Goal: Find contact information: Find contact information

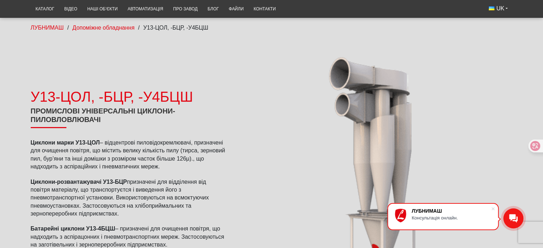
scroll to position [107, 0]
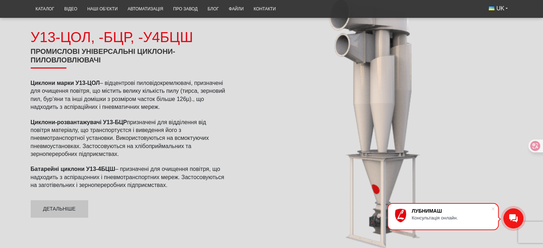
click at [302, 120] on div at bounding box center [374, 122] width 277 height 277
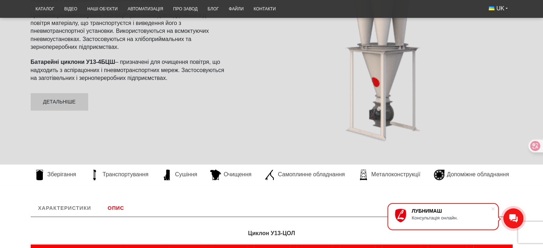
scroll to position [286, 0]
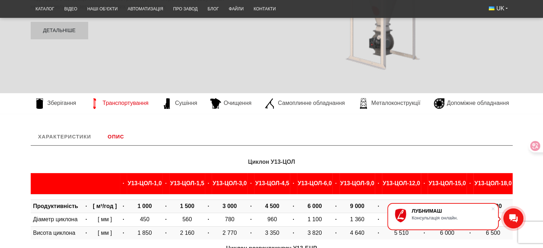
click at [127, 102] on span "Транспортування" at bounding box center [125, 103] width 46 height 8
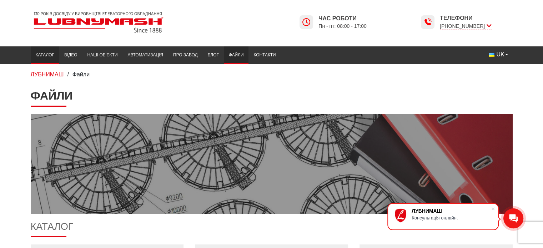
click at [50, 53] on link "Каталог" at bounding box center [45, 55] width 29 height 14
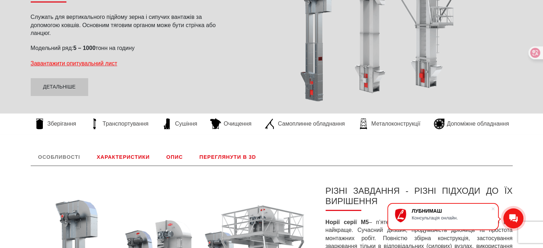
scroll to position [143, 0]
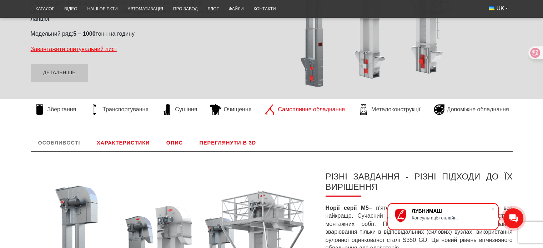
click at [305, 109] on span "Самоплинне обладнання" at bounding box center [311, 110] width 67 height 8
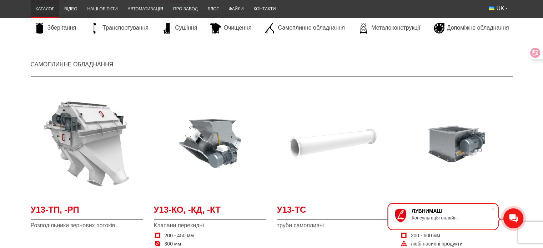
scroll to position [1321, 0]
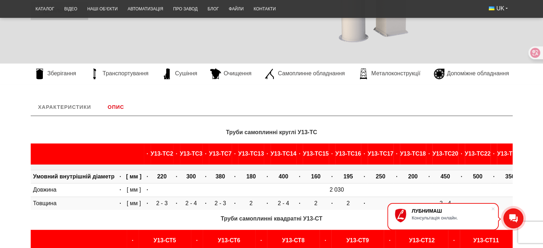
scroll to position [71, 0]
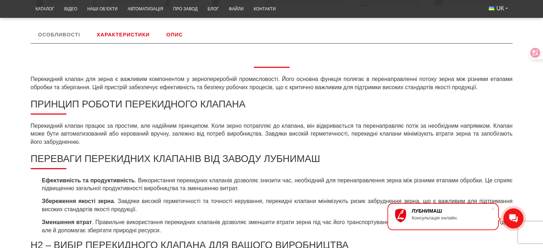
scroll to position [143, 0]
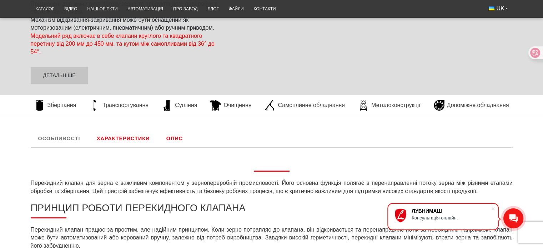
click at [140, 132] on link "Характеристики" at bounding box center [123, 138] width 68 height 17
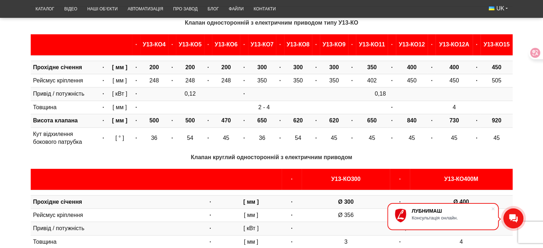
scroll to position [283, 0]
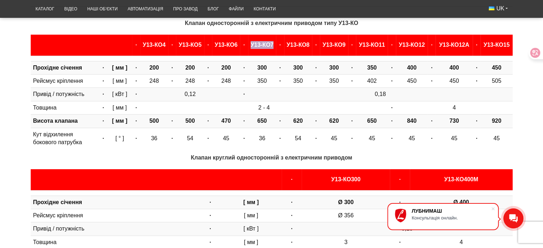
drag, startPoint x: 267, startPoint y: 44, endPoint x: 243, endPoint y: 43, distance: 23.9
click at [251, 43] on b "У13-КО7" at bounding box center [262, 45] width 23 height 6
copy b "У13-КО7"
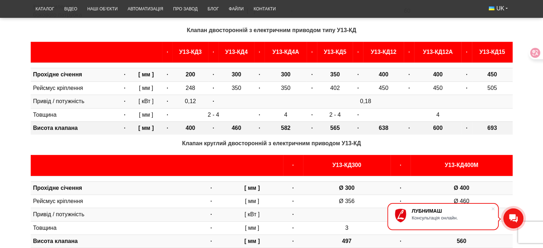
scroll to position [533, 0]
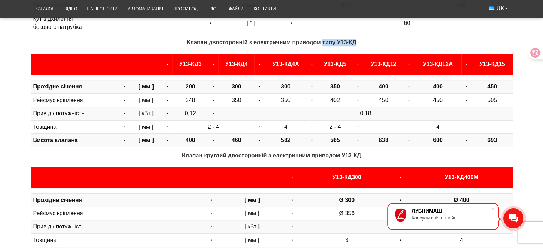
drag, startPoint x: 356, startPoint y: 42, endPoint x: 323, endPoint y: 42, distance: 32.1
click at [323, 42] on strong "Клапан двосторонній з електричним приводом типу У13-КД" at bounding box center [272, 42] width 170 height 6
click at [222, 56] on th "У13-КД4" at bounding box center [236, 64] width 36 height 21
drag, startPoint x: 239, startPoint y: 64, endPoint x: 214, endPoint y: 64, distance: 25.0
click at [225, 64] on b "У13-КД4" at bounding box center [236, 64] width 22 height 6
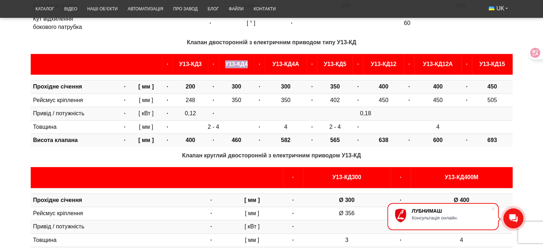
copy b "У13-КД4"
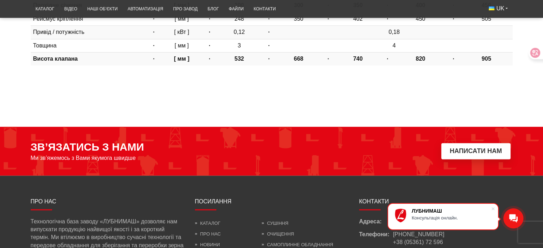
scroll to position [926, 0]
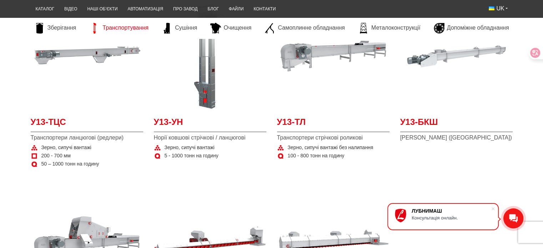
scroll to position [143, 0]
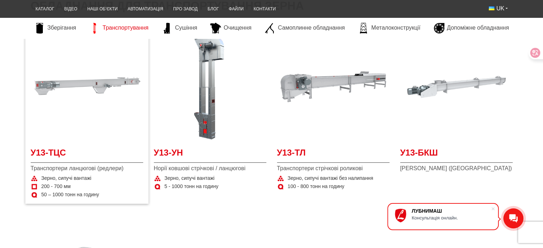
click at [82, 82] on img at bounding box center [87, 87] width 112 height 112
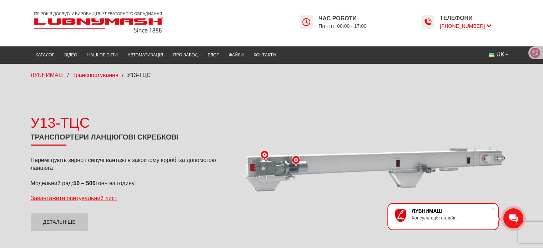
click at [489, 24] on icon at bounding box center [489, 25] width 5 height 7
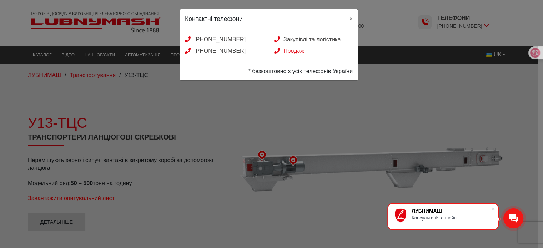
click at [292, 49] on link "Продажі" at bounding box center [289, 51] width 31 height 6
click at [350, 16] on span "×" at bounding box center [350, 19] width 3 height 6
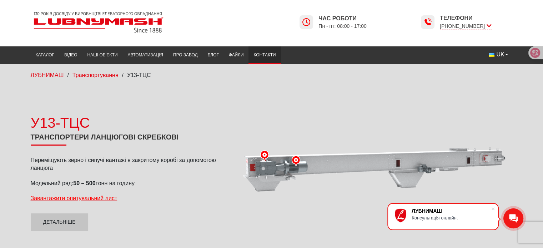
click at [262, 54] on link "Контакти" at bounding box center [264, 55] width 32 height 14
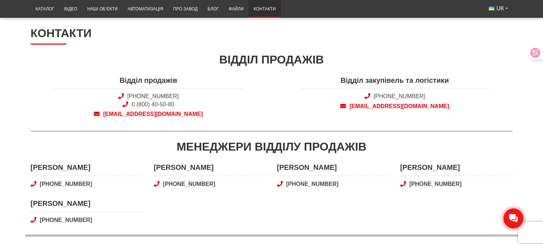
scroll to position [71, 0]
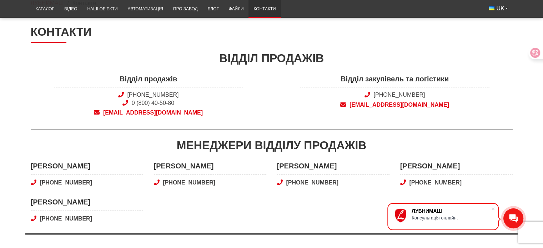
click at [151, 114] on span "[EMAIL_ADDRESS][DOMAIN_NAME]" at bounding box center [148, 113] width 189 height 8
